Goal: Task Accomplishment & Management: Manage account settings

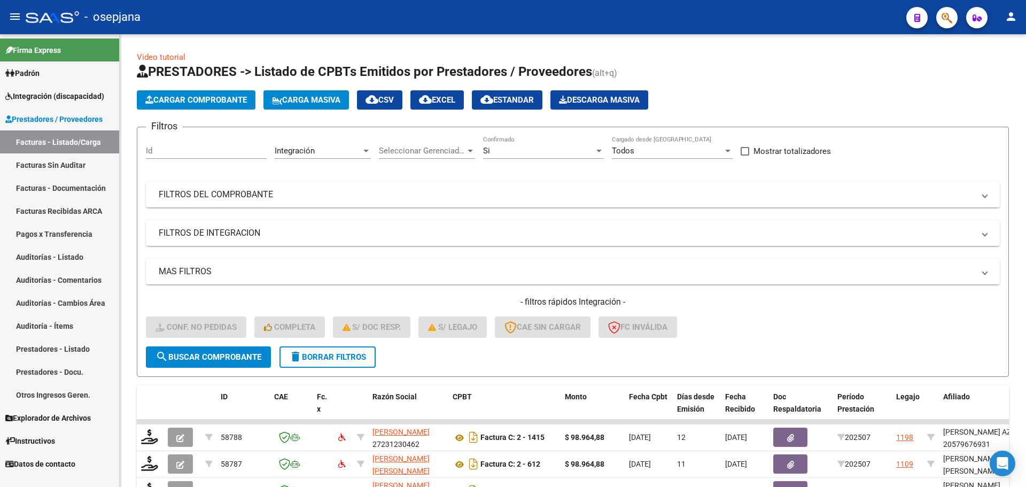
scroll to position [277, 0]
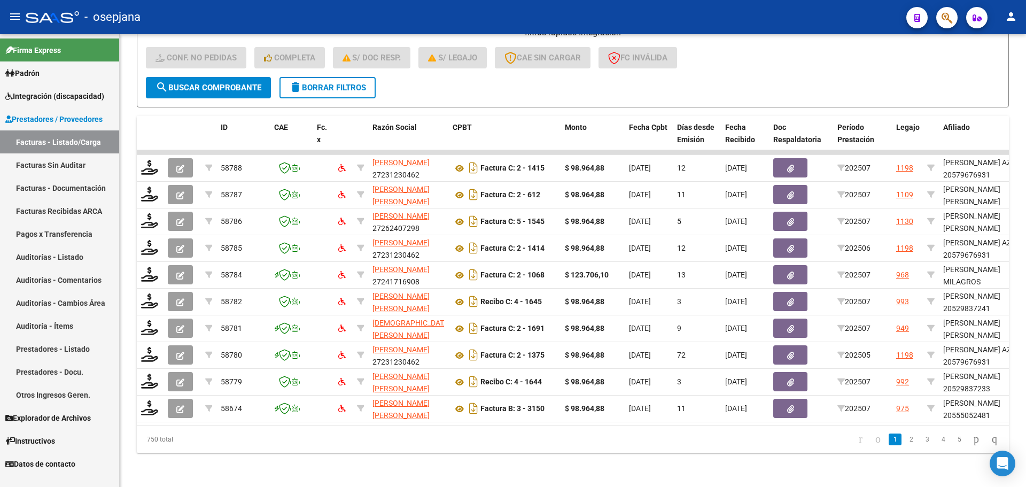
click at [1014, 15] on mat-icon "person" at bounding box center [1011, 16] width 13 height 13
click at [996, 64] on button "exit_to_app Salir" at bounding box center [989, 71] width 65 height 26
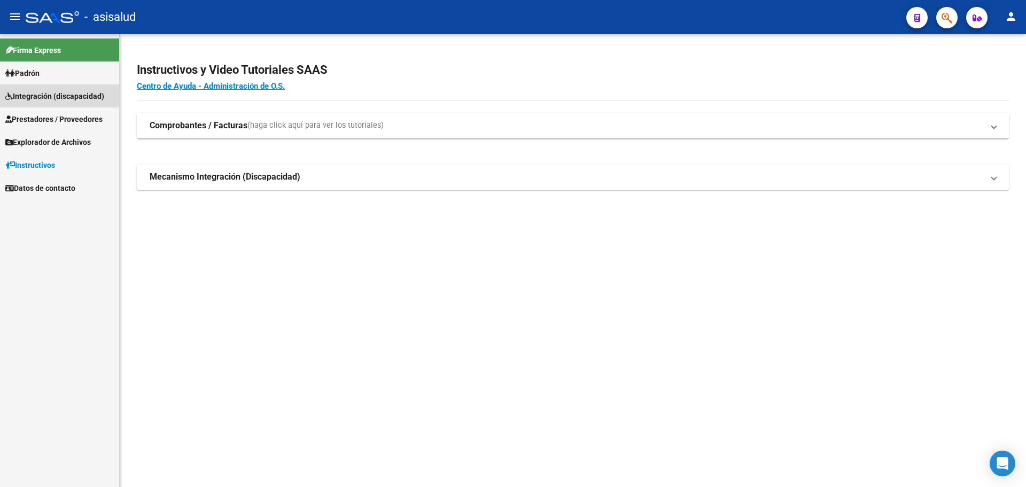
click at [21, 95] on span "Integración (discapacidad)" at bounding box center [54, 96] width 99 height 12
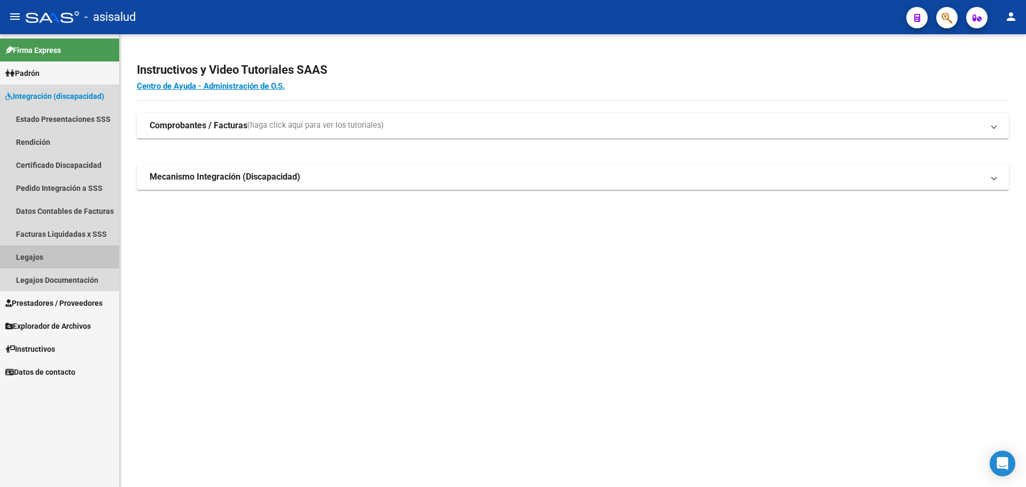
click at [35, 252] on link "Legajos" at bounding box center [59, 256] width 119 height 23
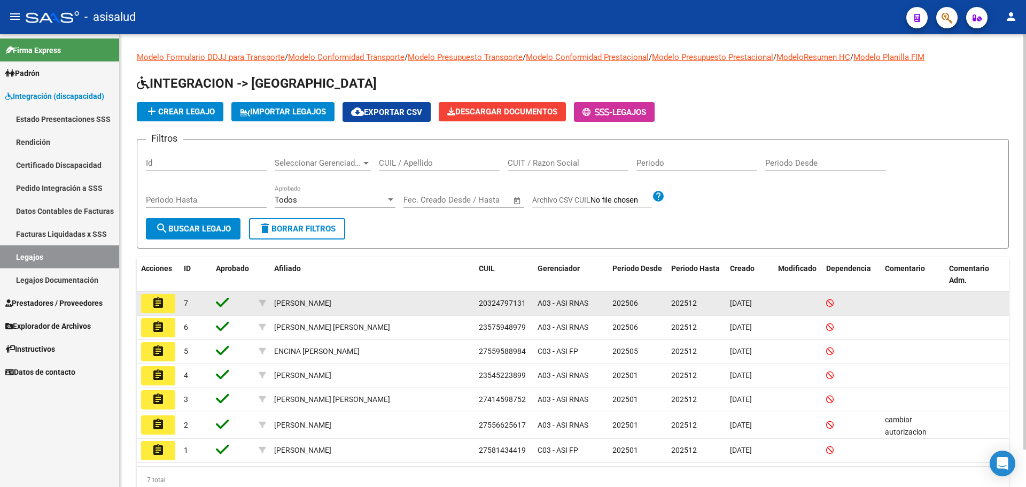
click at [172, 302] on button "assignment" at bounding box center [158, 303] width 34 height 19
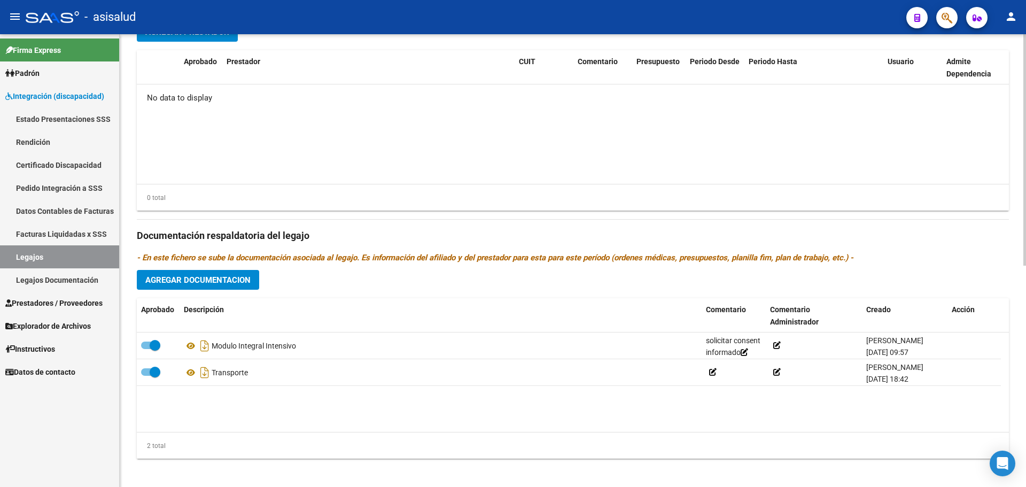
scroll to position [428, 0]
click at [204, 279] on span "Agregar Documentacion" at bounding box center [197, 279] width 105 height 10
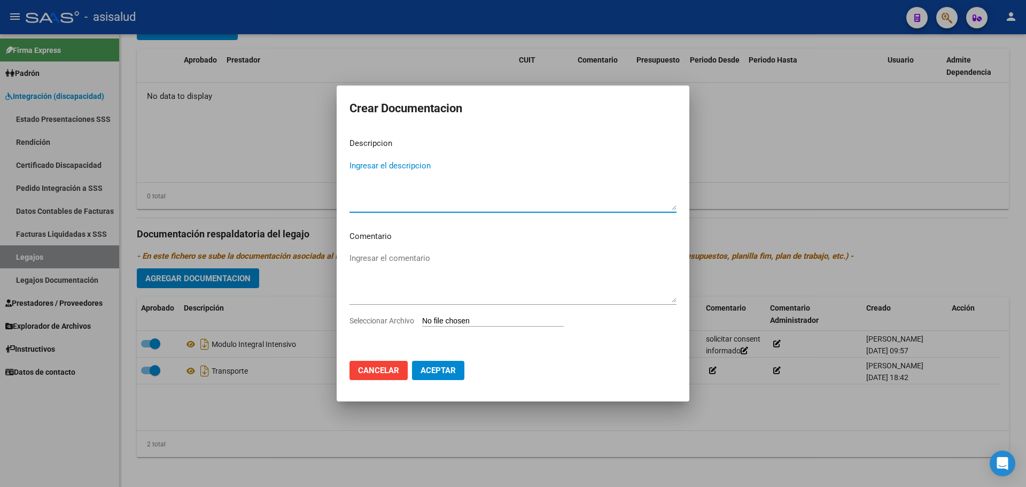
click at [489, 321] on input "Seleccionar Archivo" at bounding box center [493, 321] width 142 height 10
type input "C:\fakepath\AUTORIZACION.pdf"
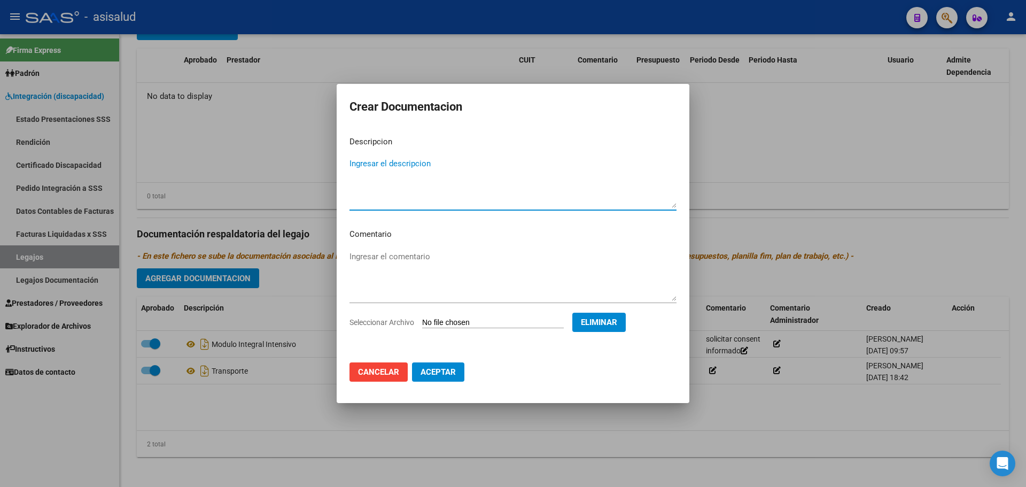
click at [391, 162] on textarea "Ingresar el descripcion" at bounding box center [513, 183] width 327 height 50
type textarea "a"
type textarea "AUTORIZACION"
click at [451, 363] on button "Aceptar" at bounding box center [438, 371] width 52 height 19
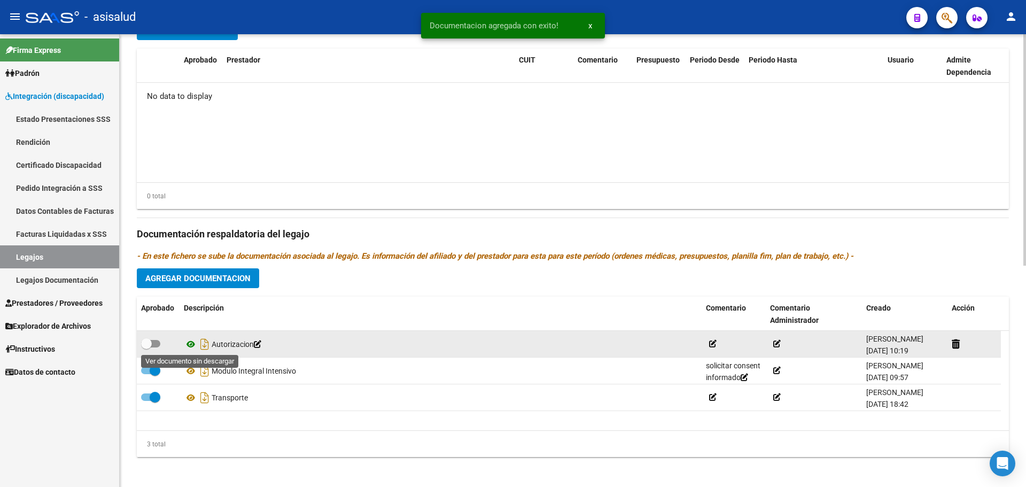
click at [191, 341] on icon at bounding box center [191, 344] width 14 height 13
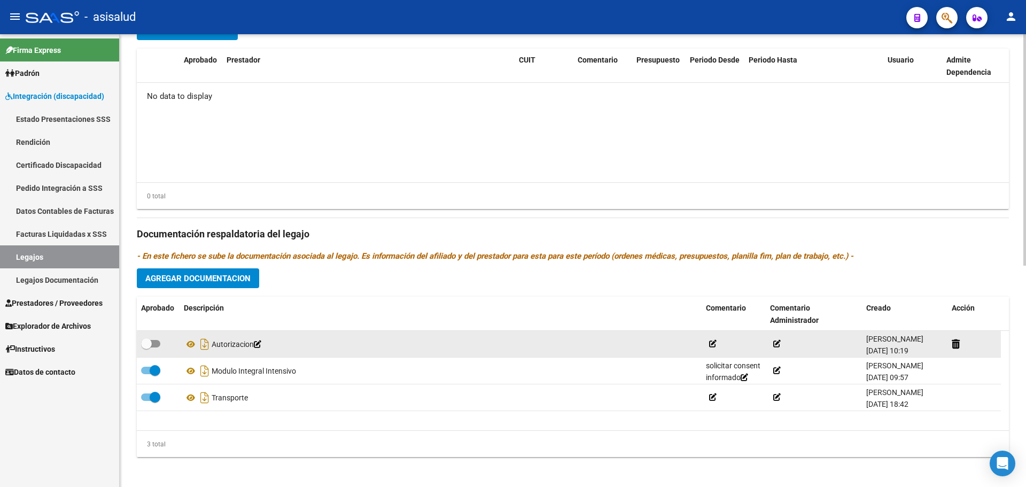
click at [150, 345] on span at bounding box center [146, 343] width 11 height 11
click at [146, 347] on input "checkbox" at bounding box center [146, 347] width 1 height 1
checkbox input "true"
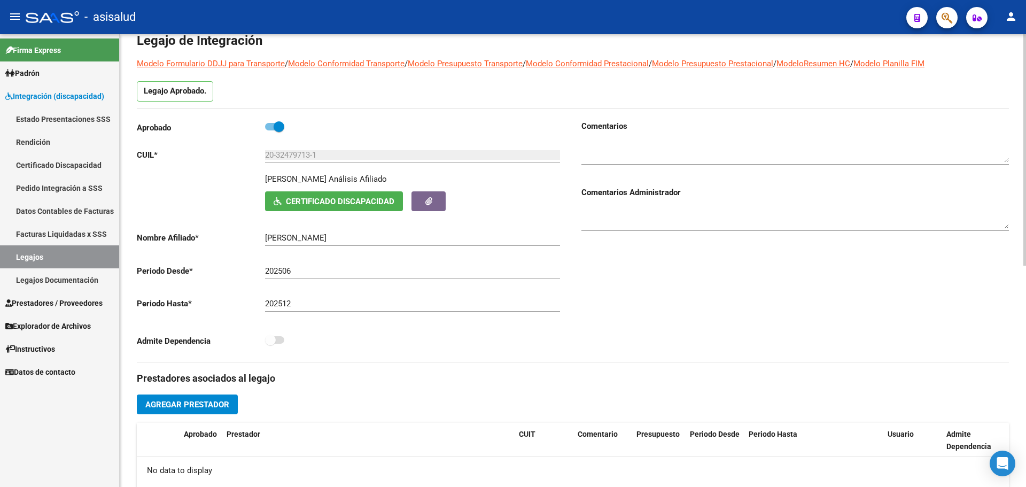
scroll to position [0, 0]
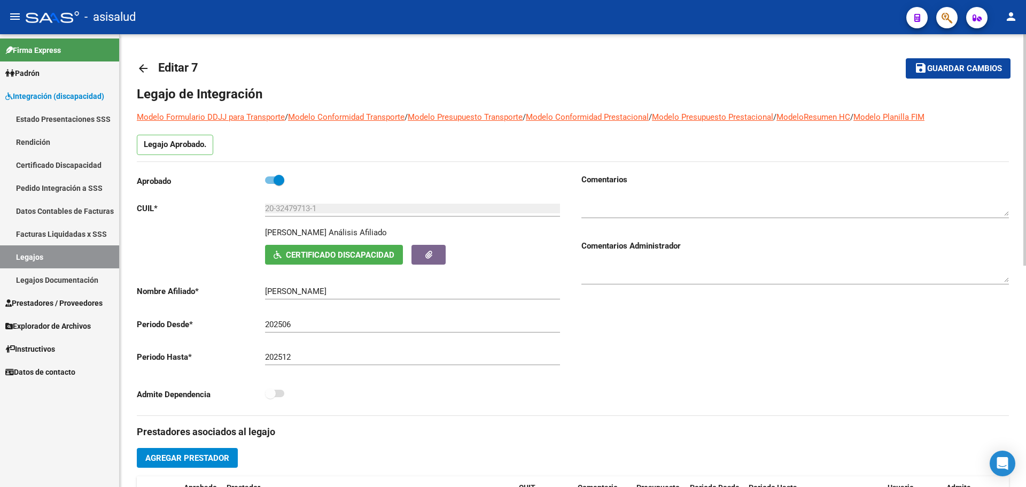
click at [930, 67] on span "Guardar cambios" at bounding box center [964, 69] width 75 height 10
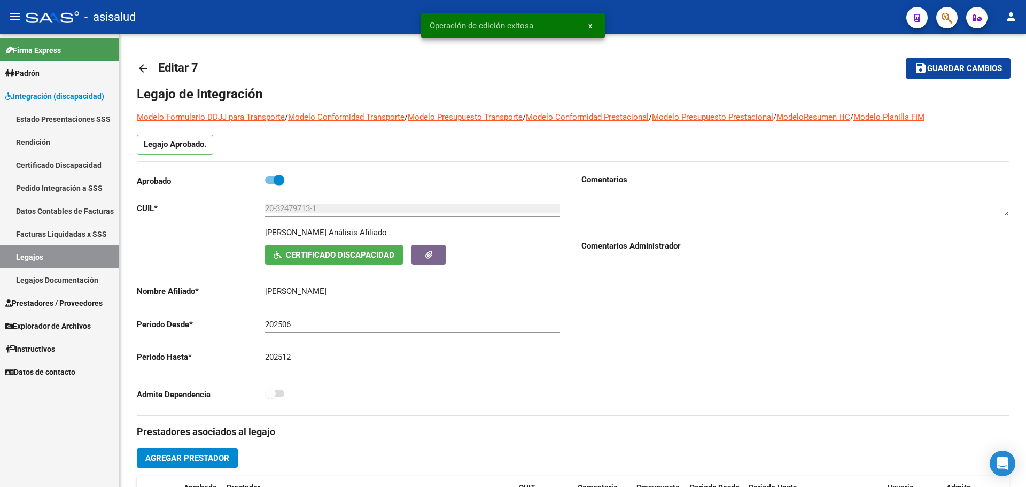
click at [1006, 15] on mat-icon "person" at bounding box center [1011, 16] width 13 height 13
click at [724, 69] on div at bounding box center [513, 243] width 1026 height 487
drag, startPoint x: 721, startPoint y: 37, endPoint x: 717, endPoint y: 42, distance: 6.1
click at [721, 38] on div "arrow_back Editar 7 save Guardar cambios Legajo de Integración Modelo Formulari…" at bounding box center [573, 476] width 906 height 884
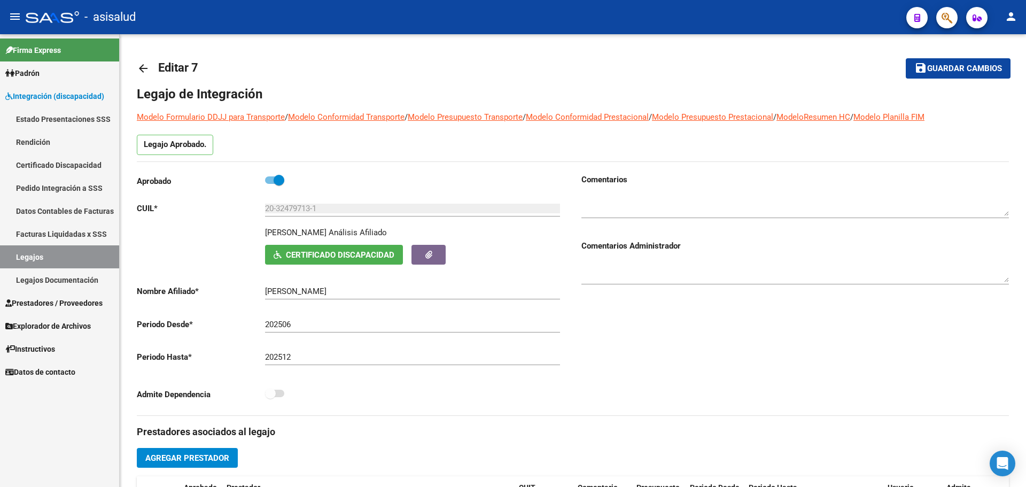
click at [53, 299] on span "Prestadores / Proveedores" at bounding box center [53, 303] width 97 height 12
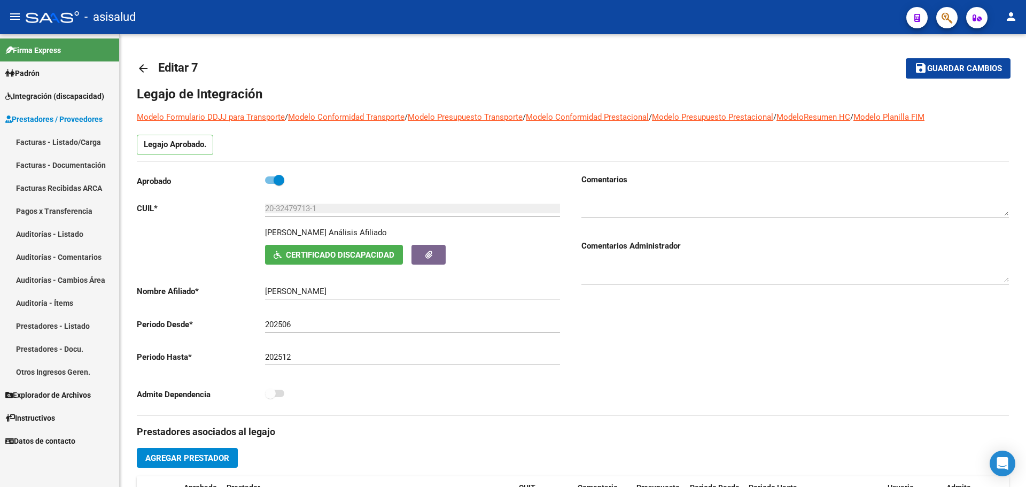
click at [54, 144] on link "Facturas - Listado/Carga" at bounding box center [59, 141] width 119 height 23
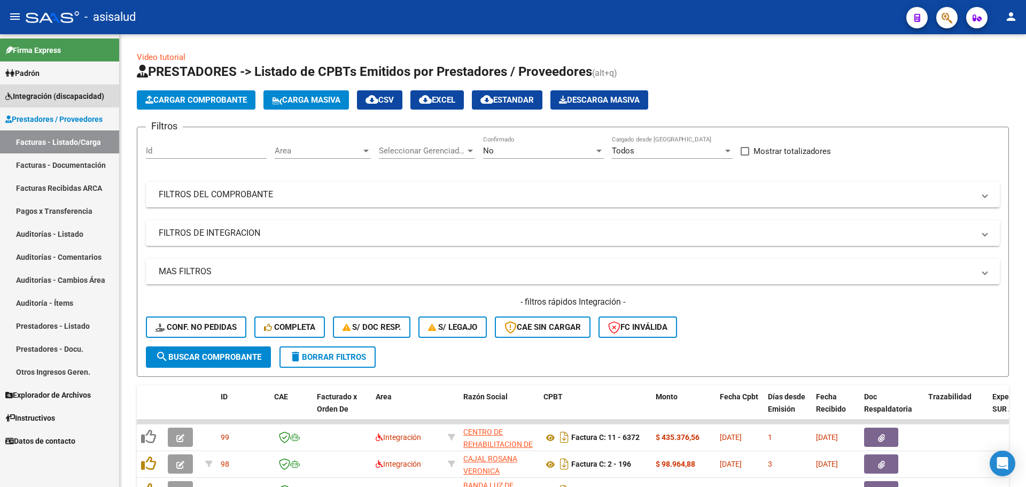
click at [40, 93] on span "Integración (discapacidad)" at bounding box center [54, 96] width 99 height 12
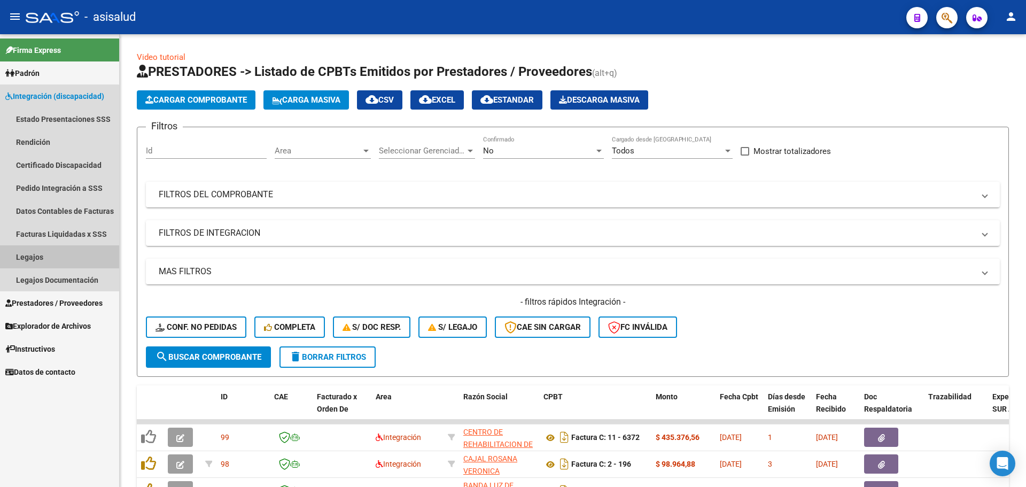
click at [44, 251] on link "Legajos" at bounding box center [59, 256] width 119 height 23
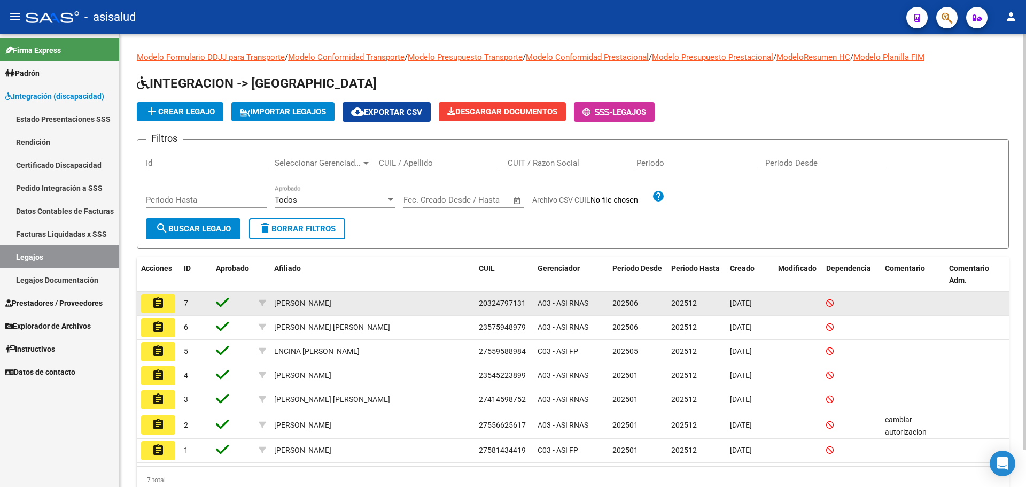
click at [163, 304] on mat-icon "assignment" at bounding box center [158, 303] width 13 height 13
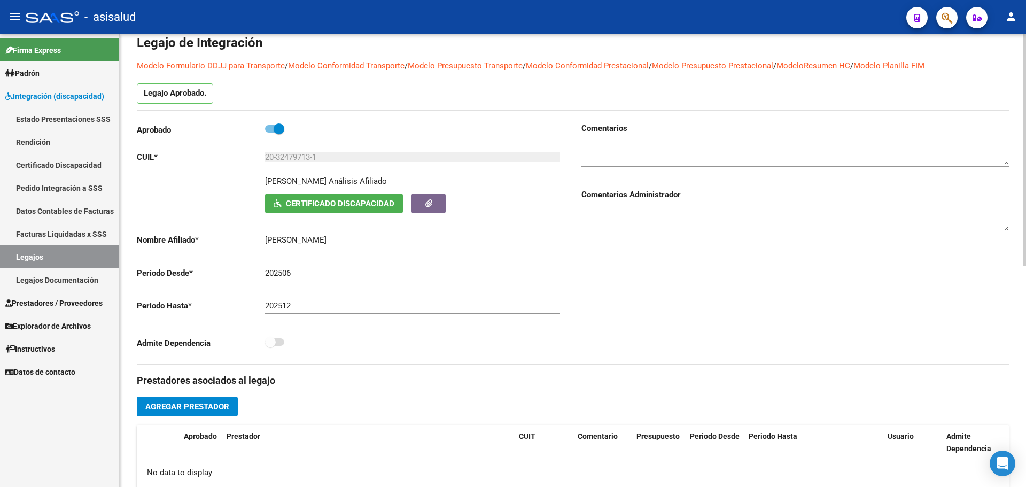
scroll to position [107, 0]
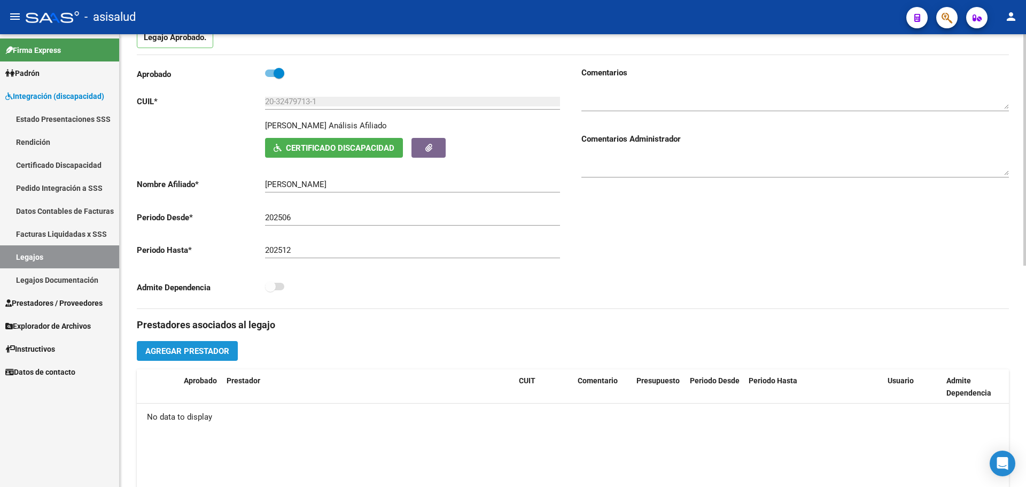
click at [216, 351] on span "Agregar Prestador" at bounding box center [187, 351] width 84 height 10
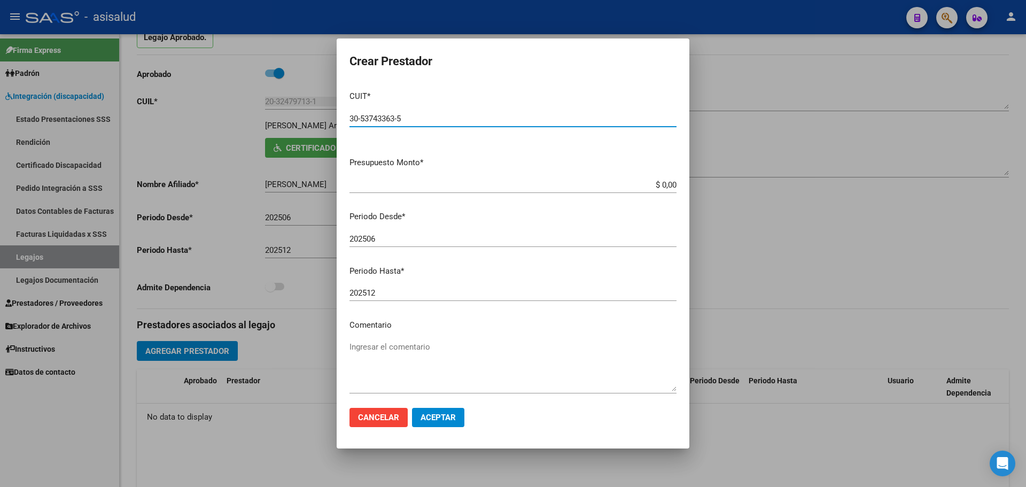
type input "30-53743363-5"
click at [412, 408] on button "Aceptar" at bounding box center [438, 417] width 52 height 19
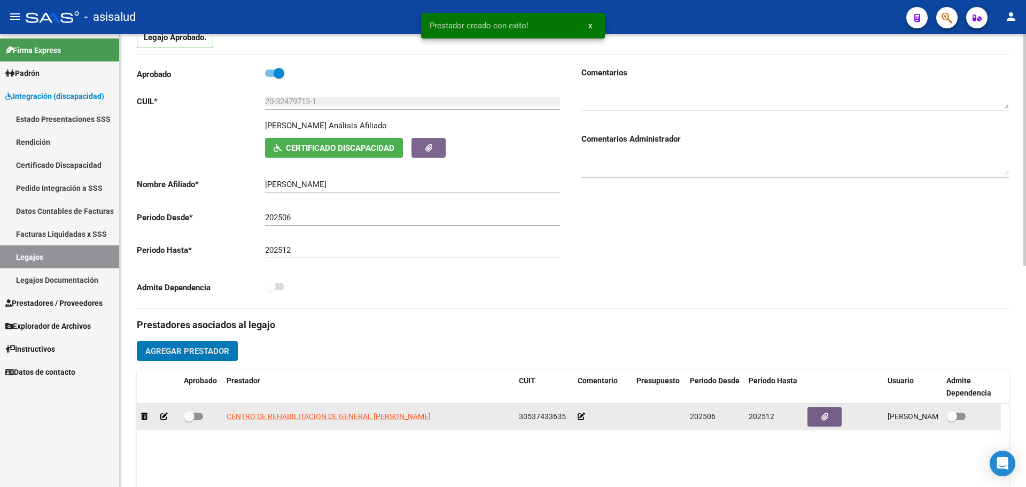
click at [161, 416] on icon at bounding box center [163, 416] width 7 height 7
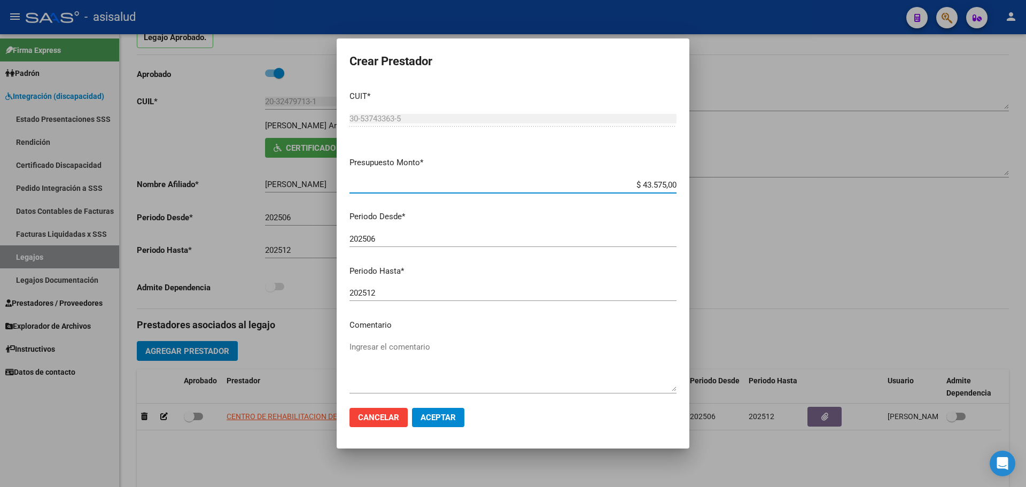
type input "$ 435.750,00"
click at [443, 425] on button "Aceptar" at bounding box center [438, 417] width 52 height 19
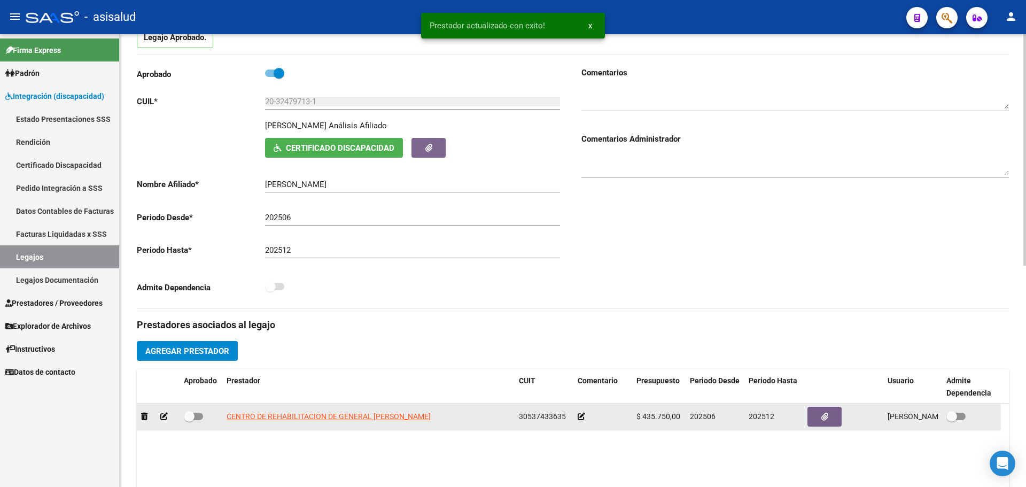
click at [196, 417] on span at bounding box center [193, 416] width 19 height 7
click at [189, 420] on input "checkbox" at bounding box center [189, 420] width 1 height 1
checkbox input "true"
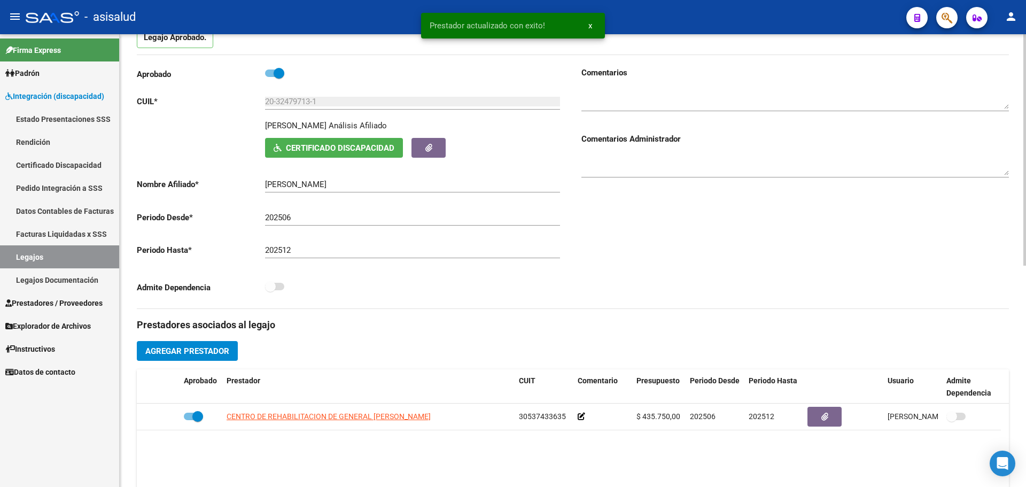
scroll to position [0, 0]
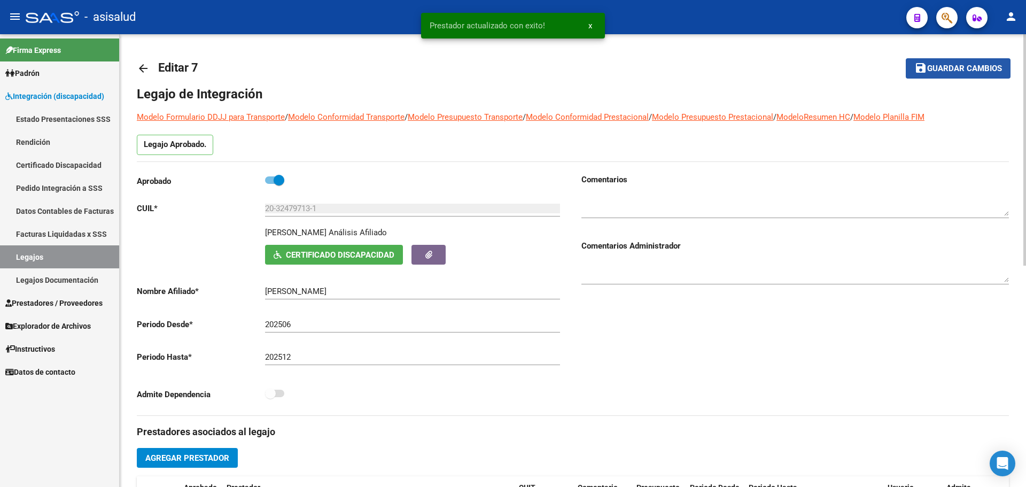
click at [973, 67] on span "Guardar cambios" at bounding box center [964, 69] width 75 height 10
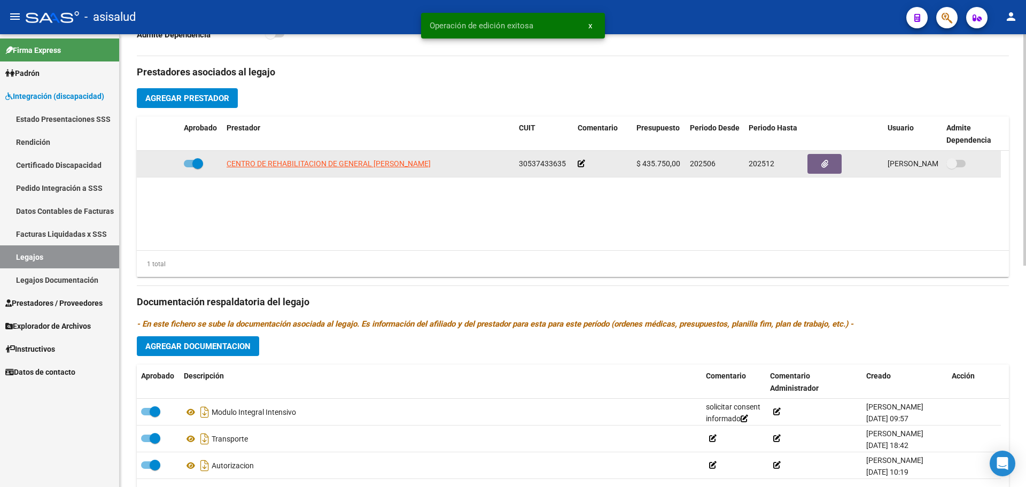
scroll to position [432, 0]
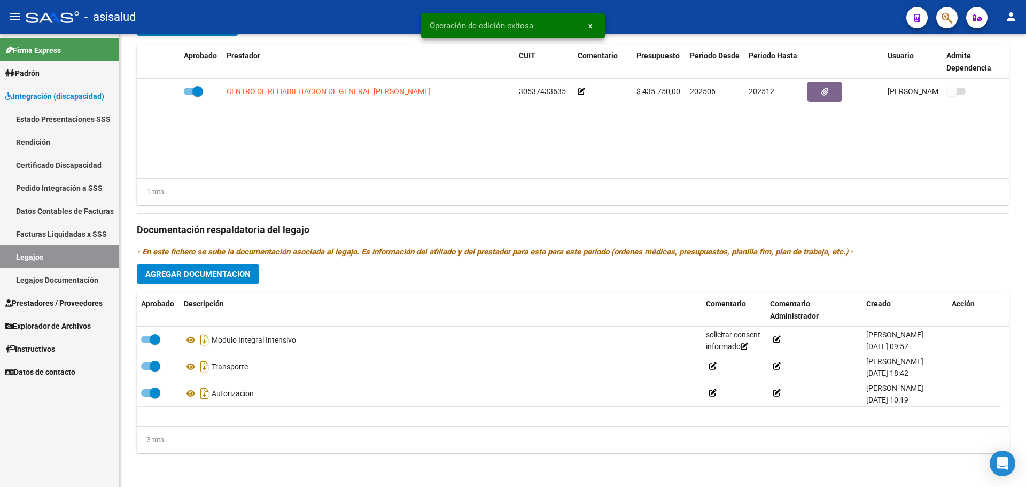
click at [55, 301] on span "Prestadores / Proveedores" at bounding box center [53, 303] width 97 height 12
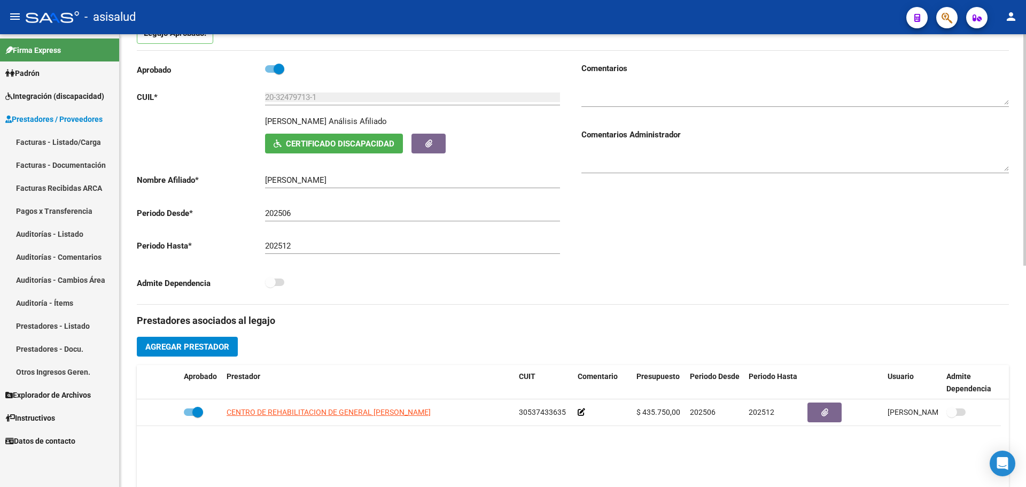
scroll to position [0, 0]
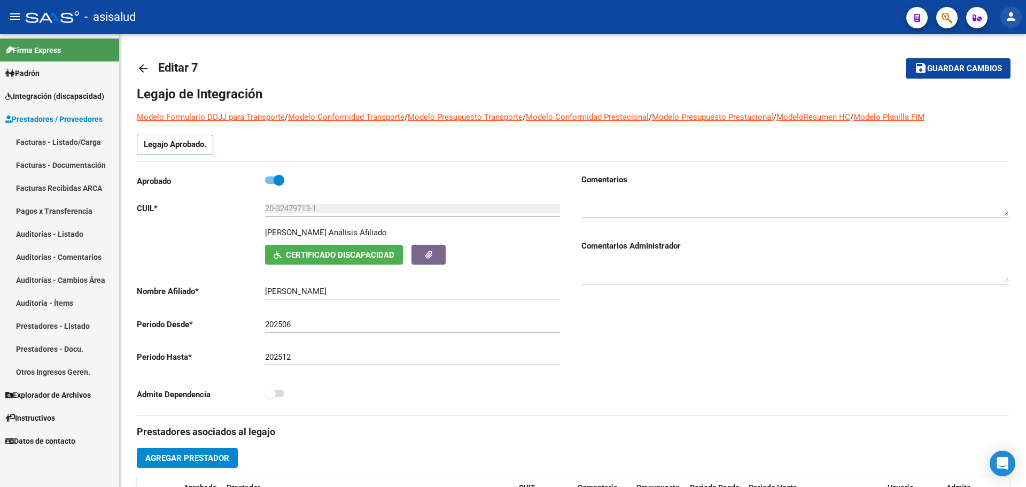
click at [1010, 17] on mat-icon "person" at bounding box center [1011, 16] width 13 height 13
click at [999, 72] on button "exit_to_app Salir" at bounding box center [989, 71] width 65 height 26
